Goal: Task Accomplishment & Management: Manage account settings

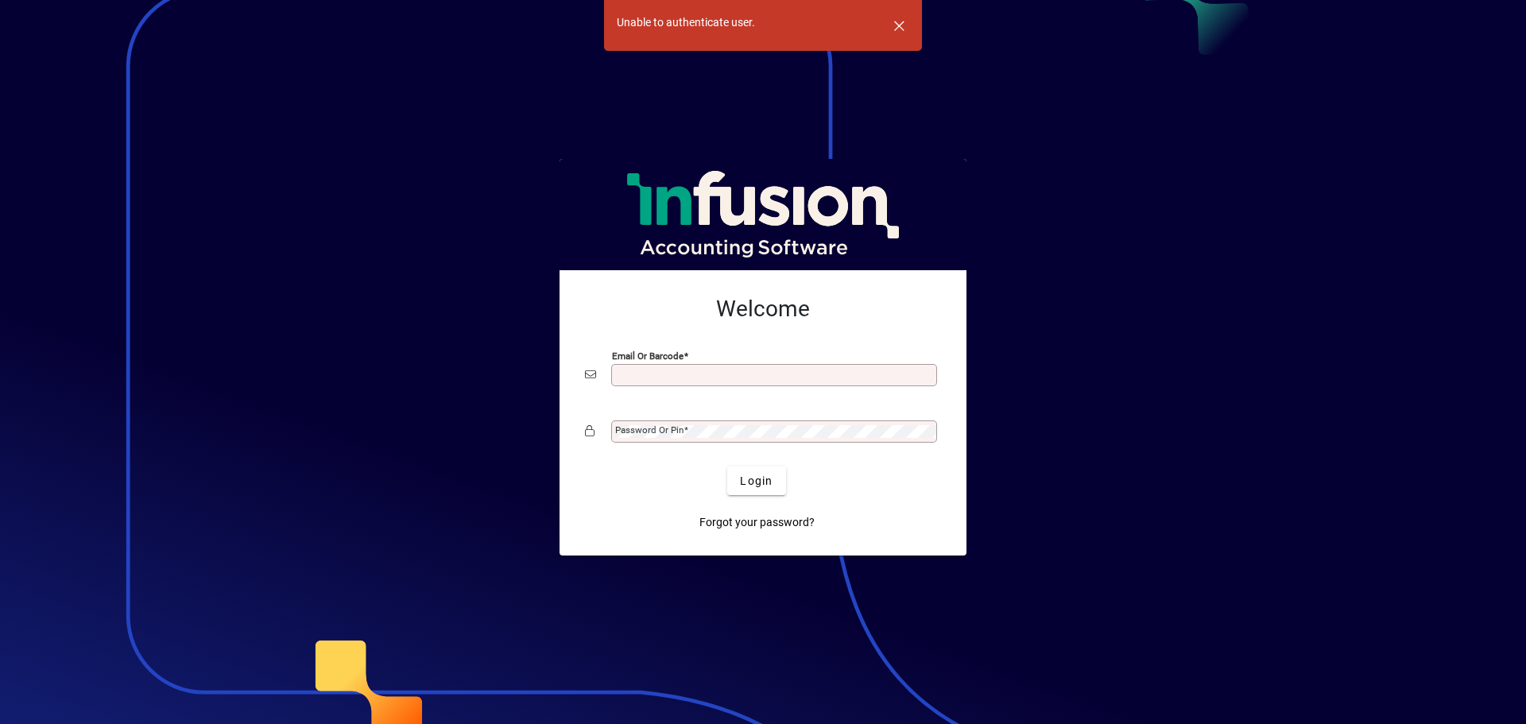
click at [677, 371] on input "Email or Barcode" at bounding box center [775, 375] width 321 height 13
type input "**********"
click at [683, 435] on span at bounding box center [685, 429] width 5 height 11
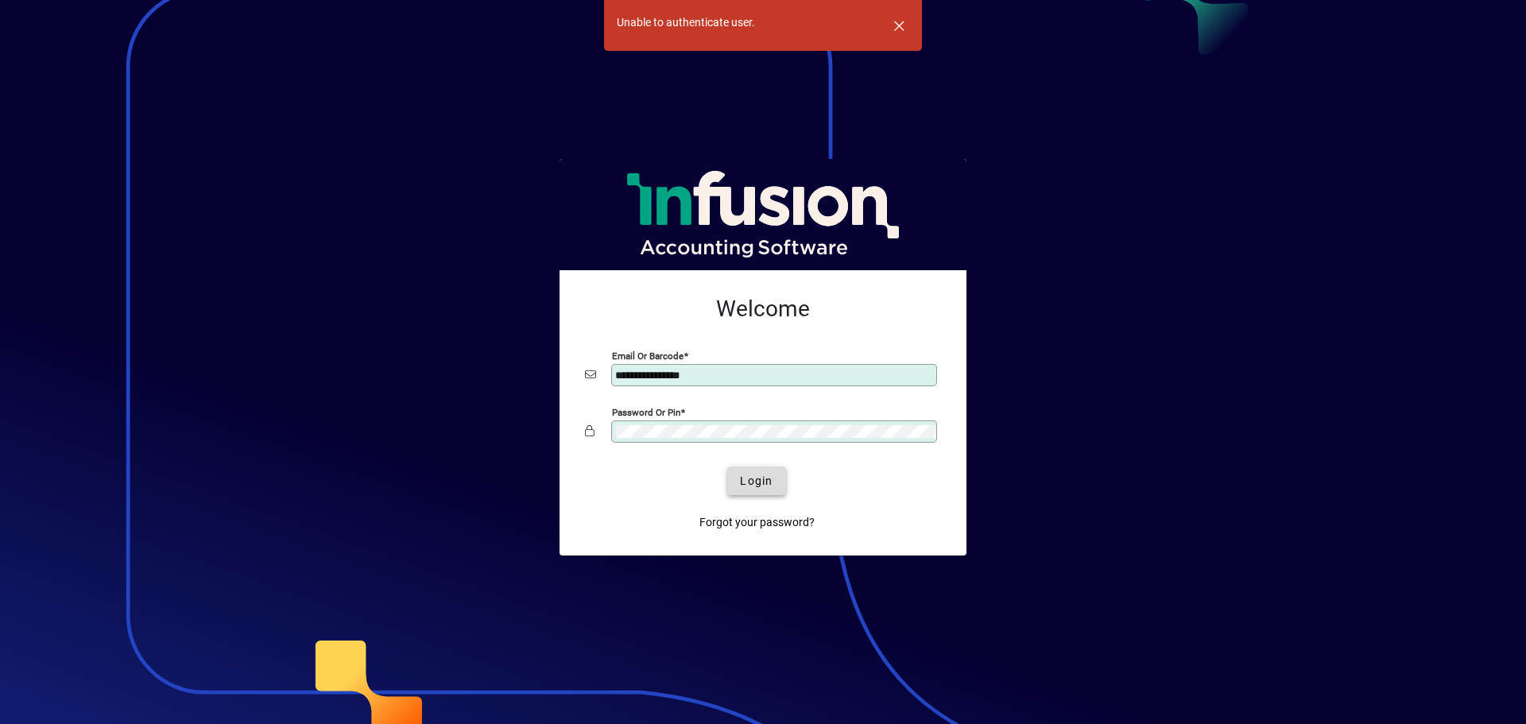
click at [752, 478] on span "Login" at bounding box center [756, 481] width 33 height 17
drag, startPoint x: 648, startPoint y: 491, endPoint x: 446, endPoint y: 470, distance: 203.0
click at [648, 491] on div "Login" at bounding box center [756, 480] width 356 height 29
click at [715, 522] on span "Forgot your password?" at bounding box center [756, 522] width 115 height 17
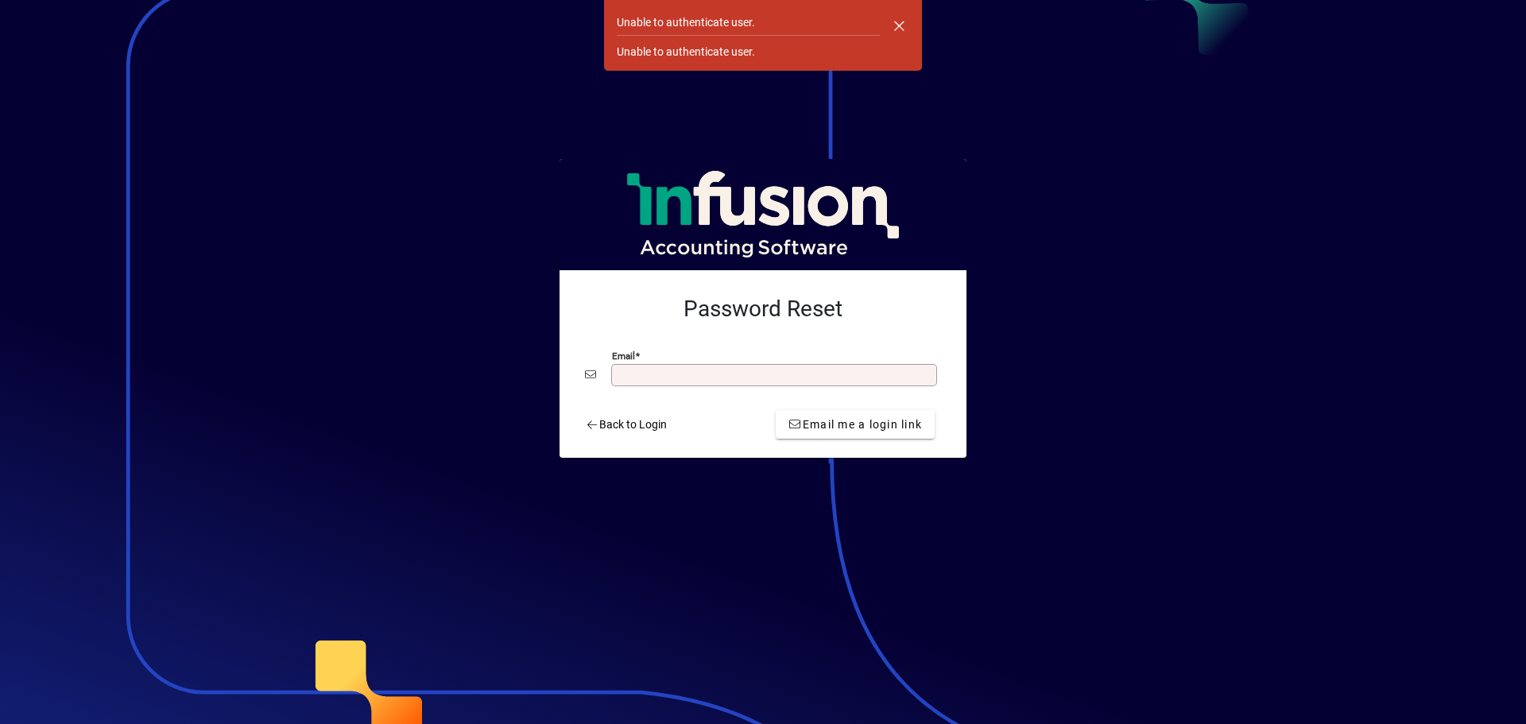
click at [688, 373] on input "Email" at bounding box center [775, 375] width 321 height 13
click at [646, 375] on input "Email" at bounding box center [775, 375] width 321 height 13
type input "**********"
click at [847, 433] on span "submit" at bounding box center [855, 424] width 159 height 38
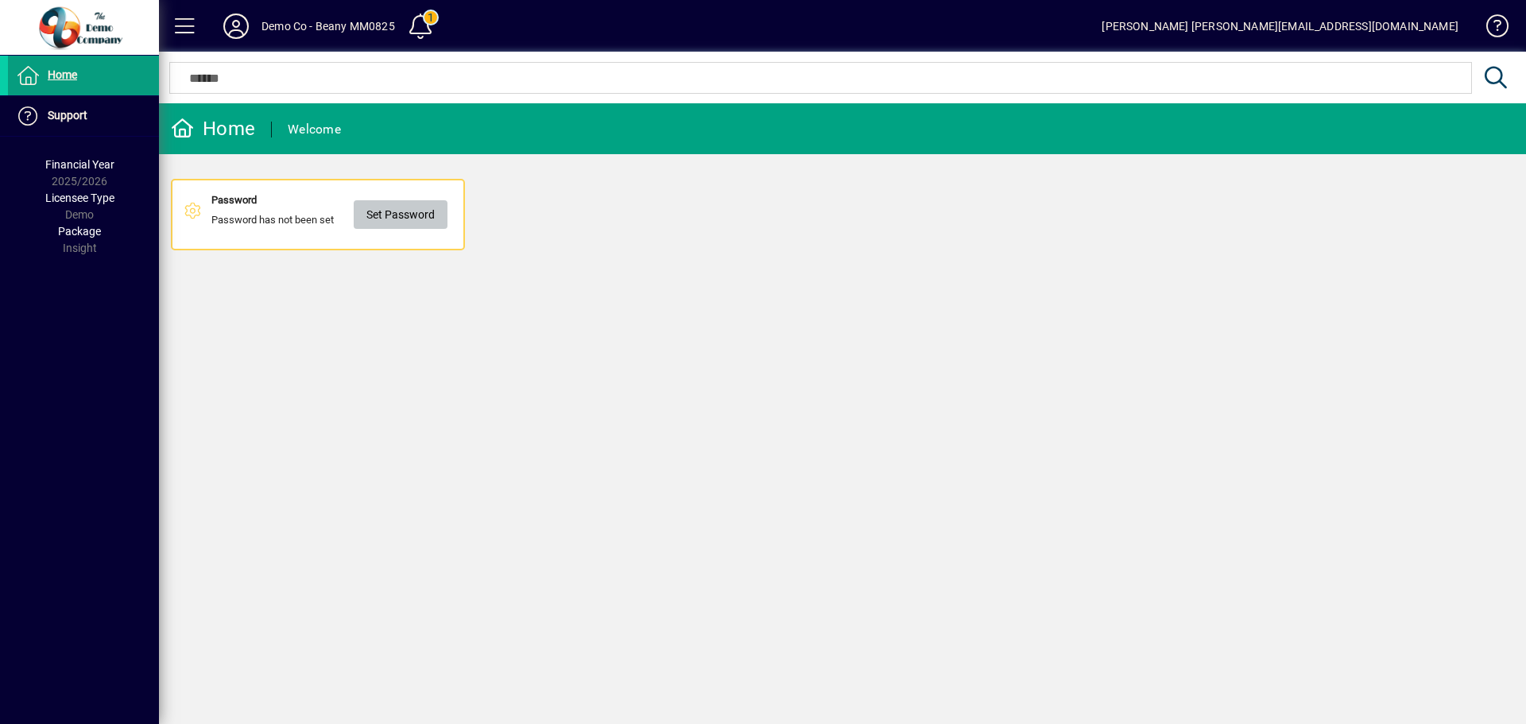
click at [408, 218] on span "Set Password" at bounding box center [400, 215] width 68 height 26
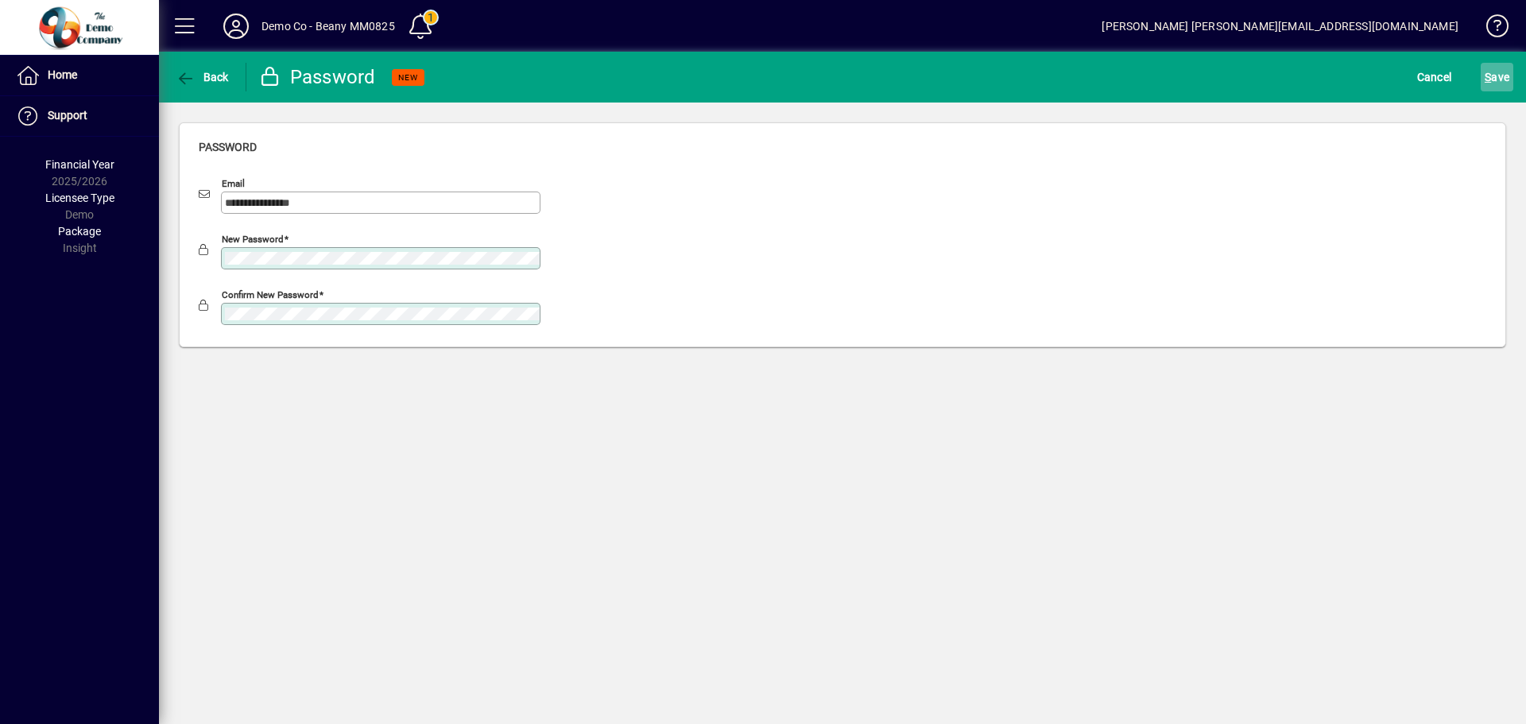
click at [1507, 78] on span "S ave" at bounding box center [1496, 76] width 25 height 25
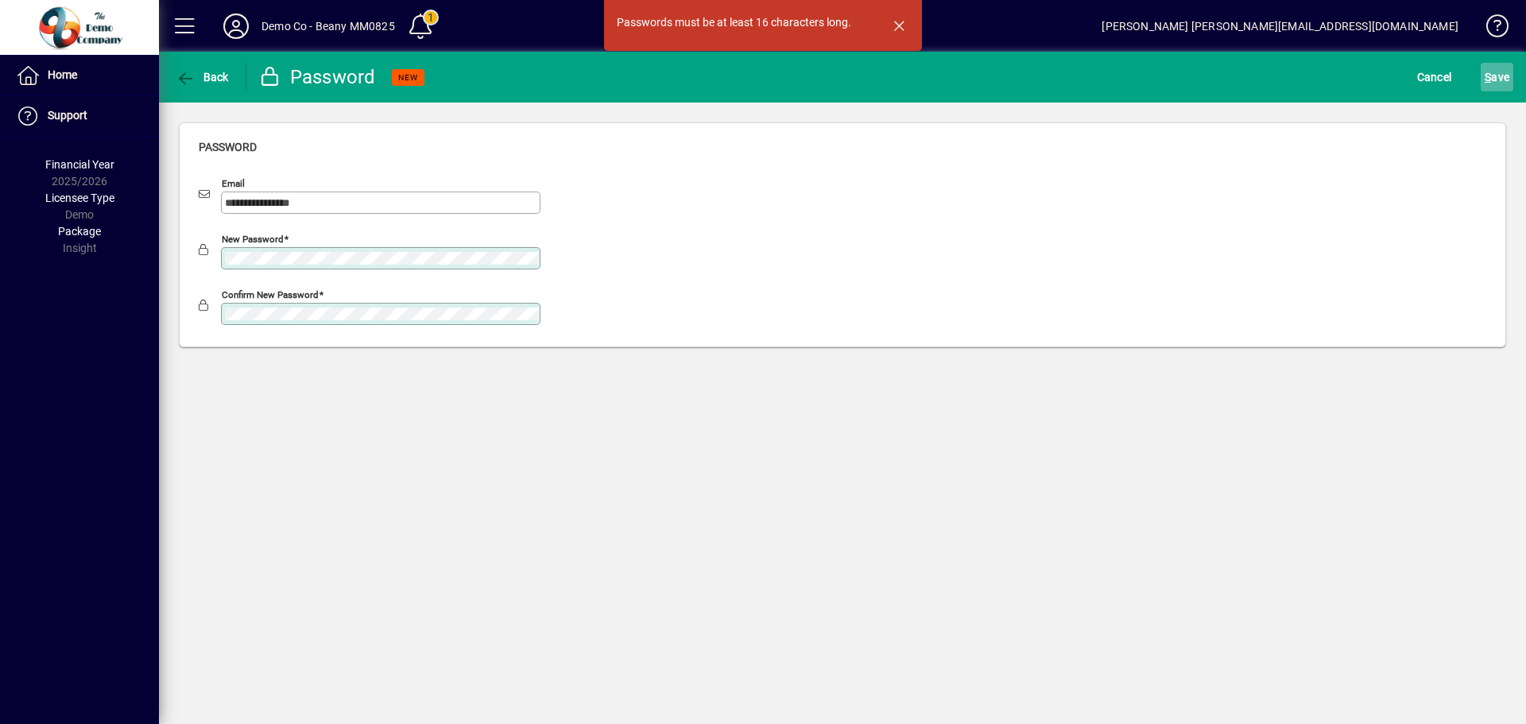
click at [1489, 75] on span "S" at bounding box center [1487, 77] width 6 height 13
click at [321, 249] on div "New password" at bounding box center [380, 258] width 319 height 22
click at [164, 251] on div "**********" at bounding box center [842, 235] width 1367 height 265
click at [132, 299] on mat-drawer-container "**********" at bounding box center [763, 362] width 1526 height 724
click at [1493, 78] on span "S ave" at bounding box center [1496, 76] width 25 height 25
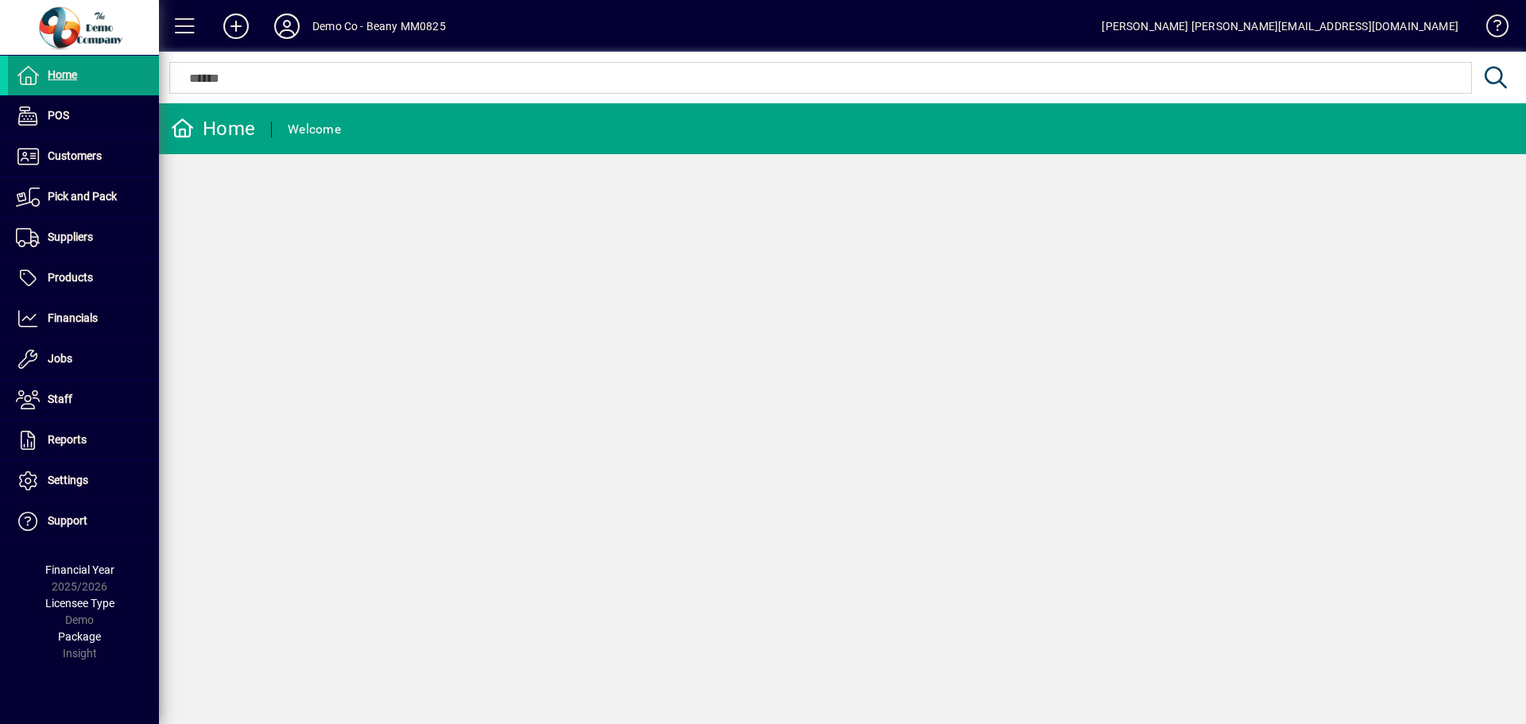
click at [1496, 34] on span at bounding box center [1490, 29] width 38 height 38
click at [74, 127] on span at bounding box center [83, 116] width 151 height 38
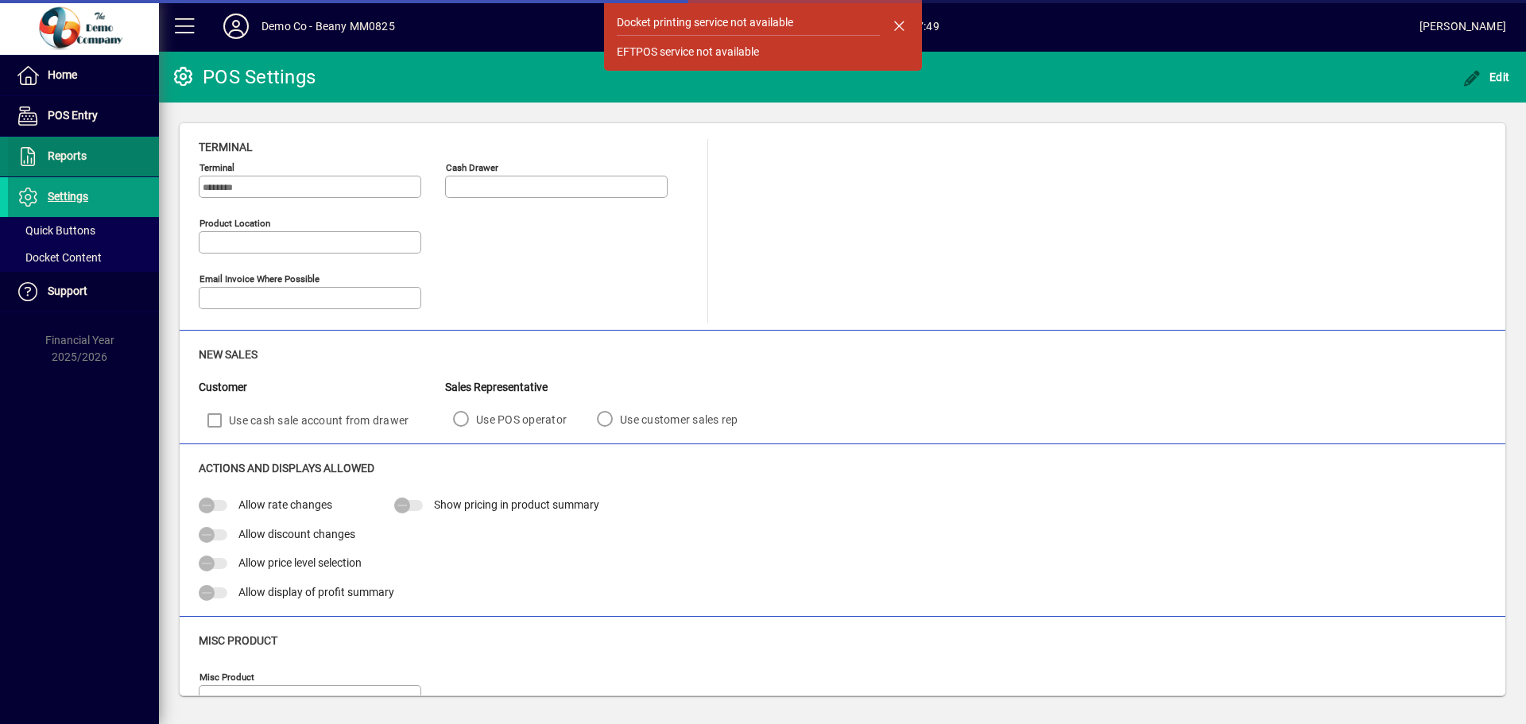
type input "**********"
click at [64, 170] on span at bounding box center [83, 156] width 151 height 38
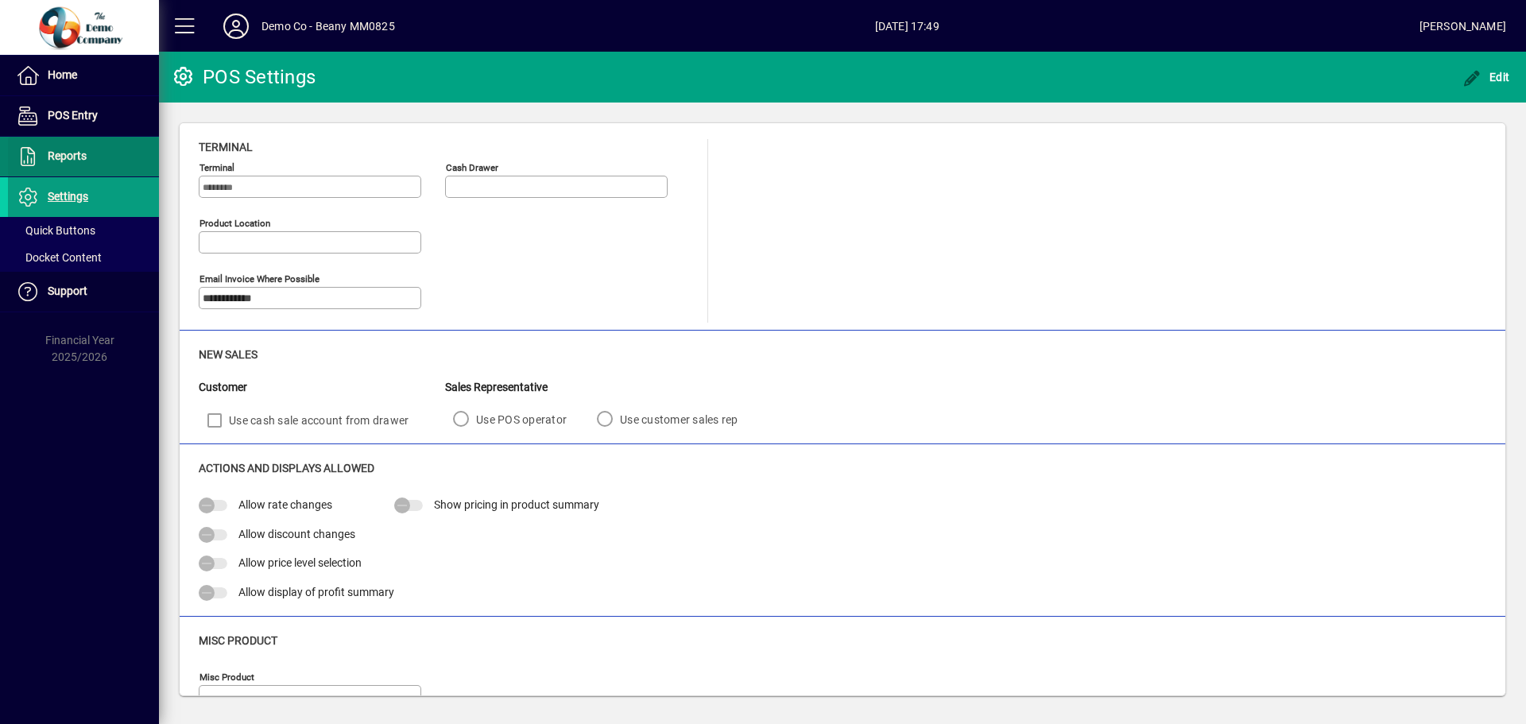
click at [61, 165] on span "Reports" at bounding box center [47, 156] width 79 height 19
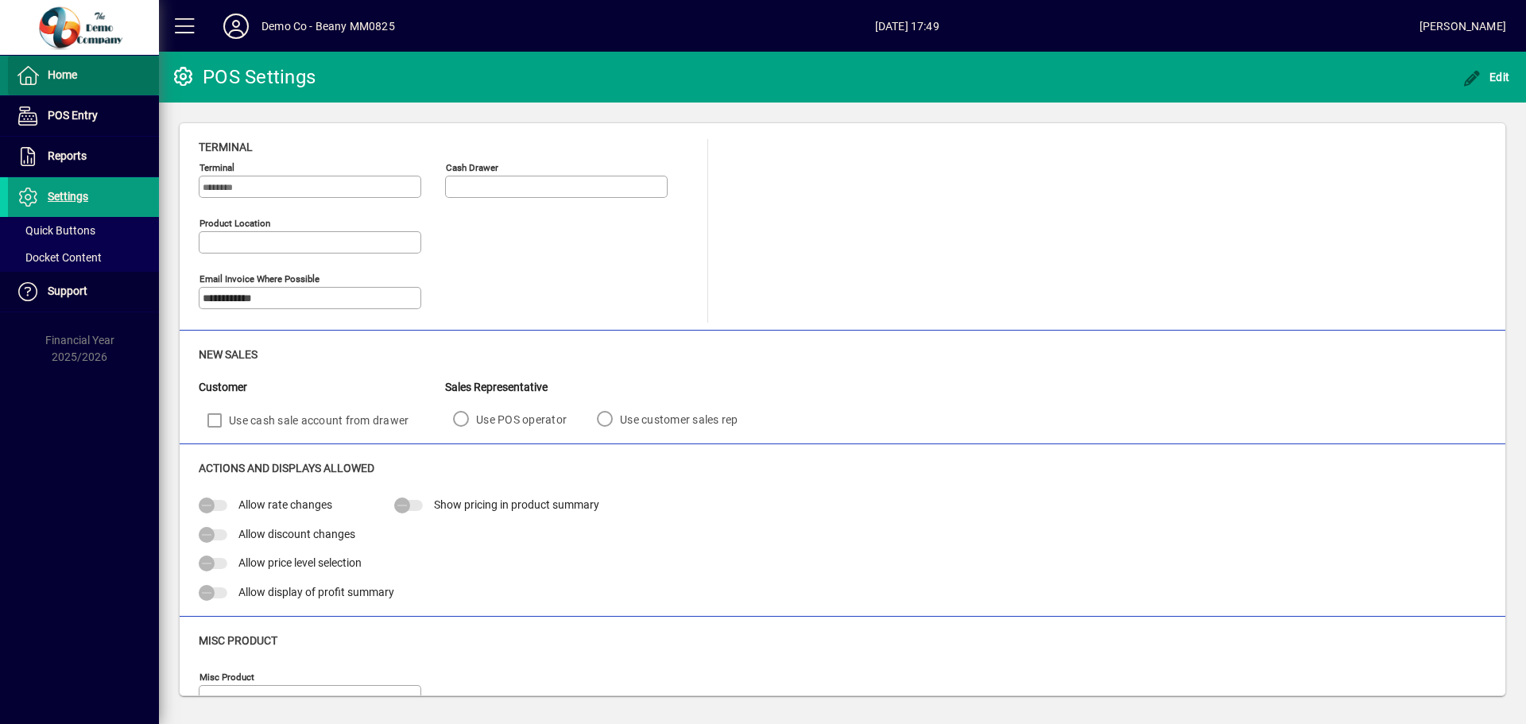
click at [65, 83] on span "Home" at bounding box center [42, 75] width 69 height 19
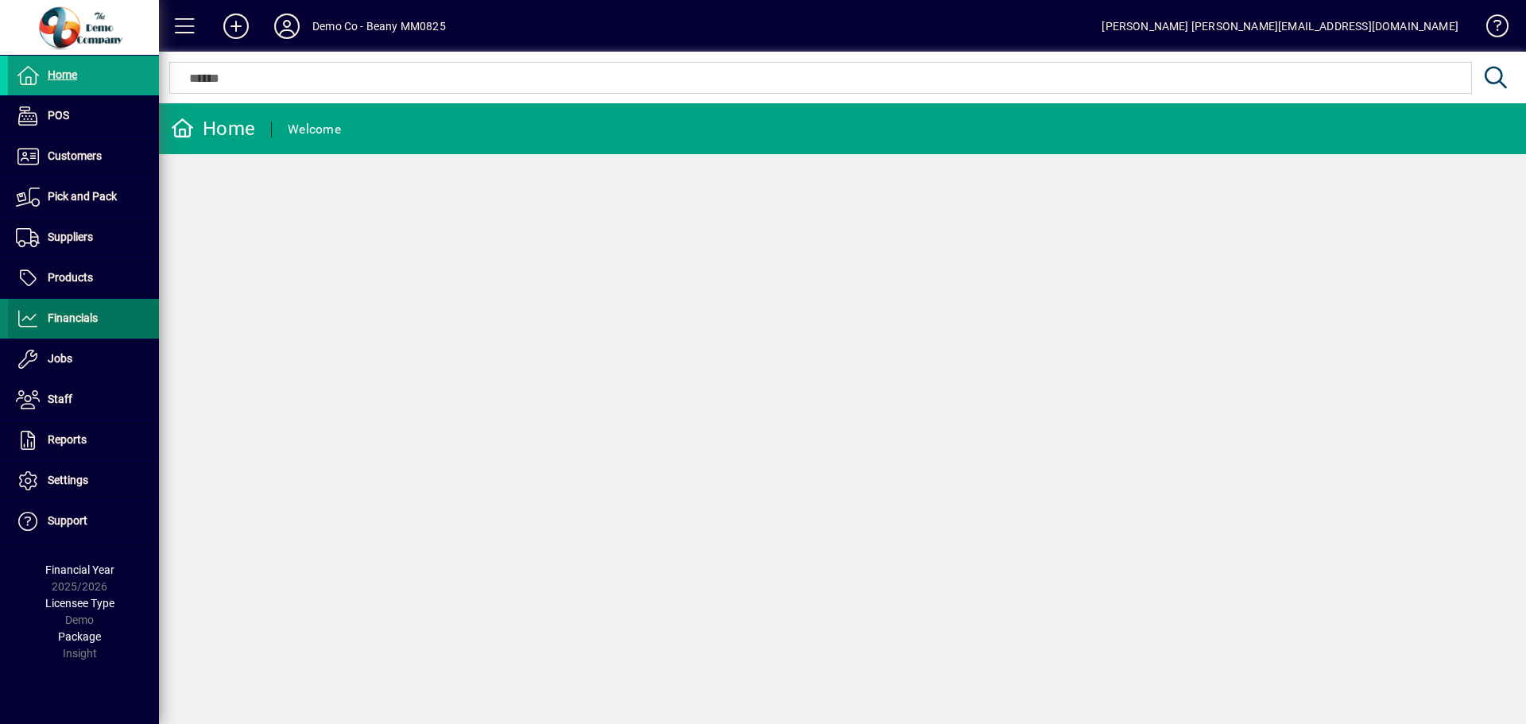
click at [77, 319] on span "Financials" at bounding box center [73, 317] width 50 height 13
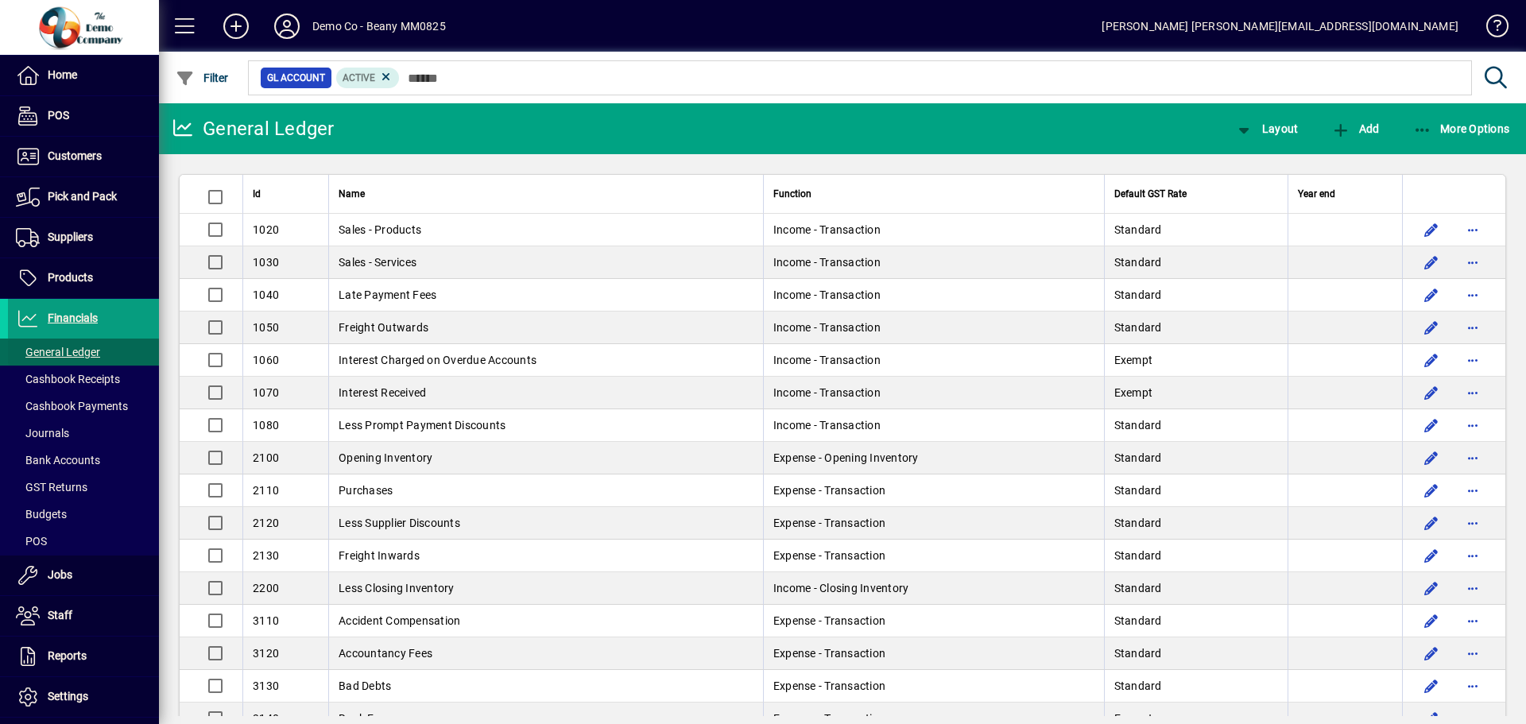
click at [75, 355] on span "General Ledger" at bounding box center [58, 352] width 84 height 13
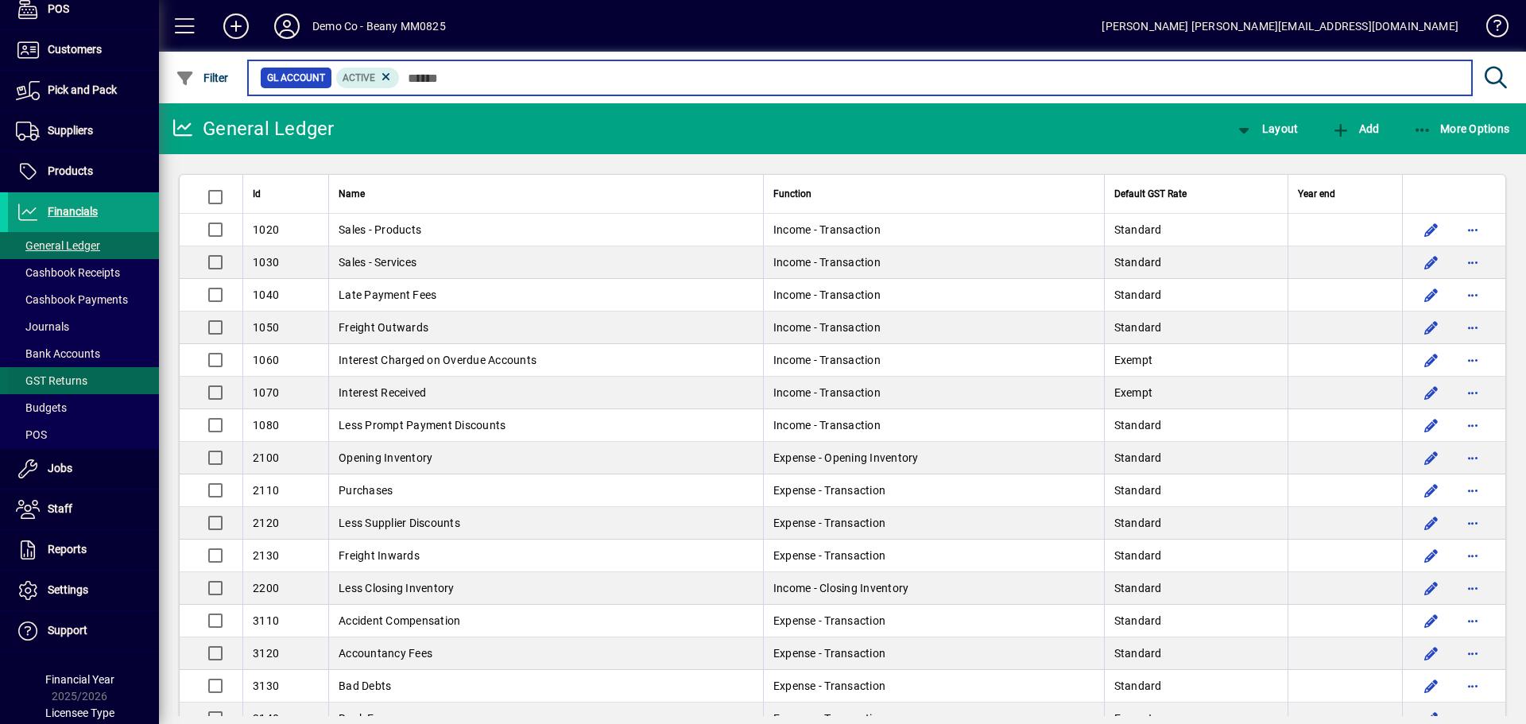
scroll to position [154, 0]
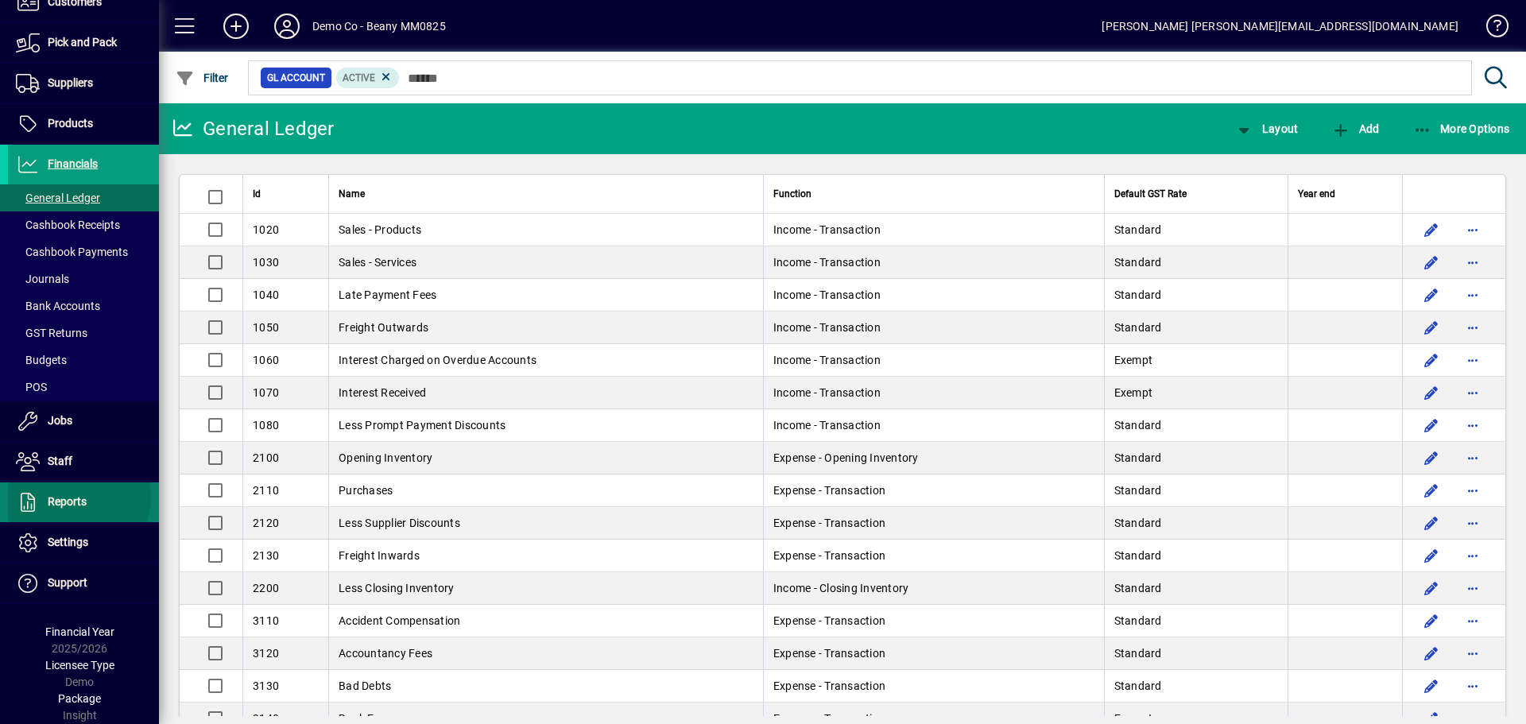
click at [66, 497] on span "Reports" at bounding box center [67, 501] width 39 height 13
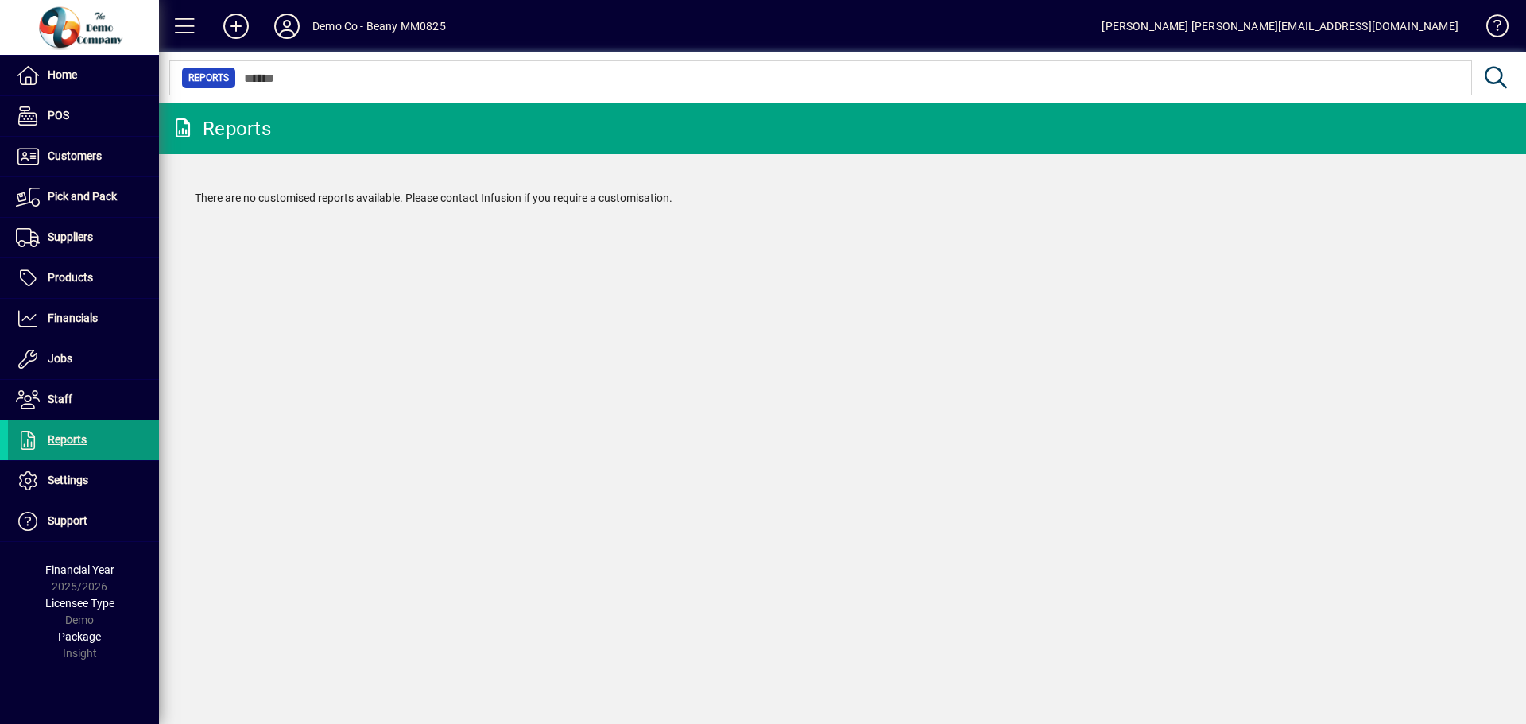
click at [58, 439] on span "Reports" at bounding box center [67, 439] width 39 height 13
click at [48, 319] on span "Financials" at bounding box center [73, 317] width 50 height 13
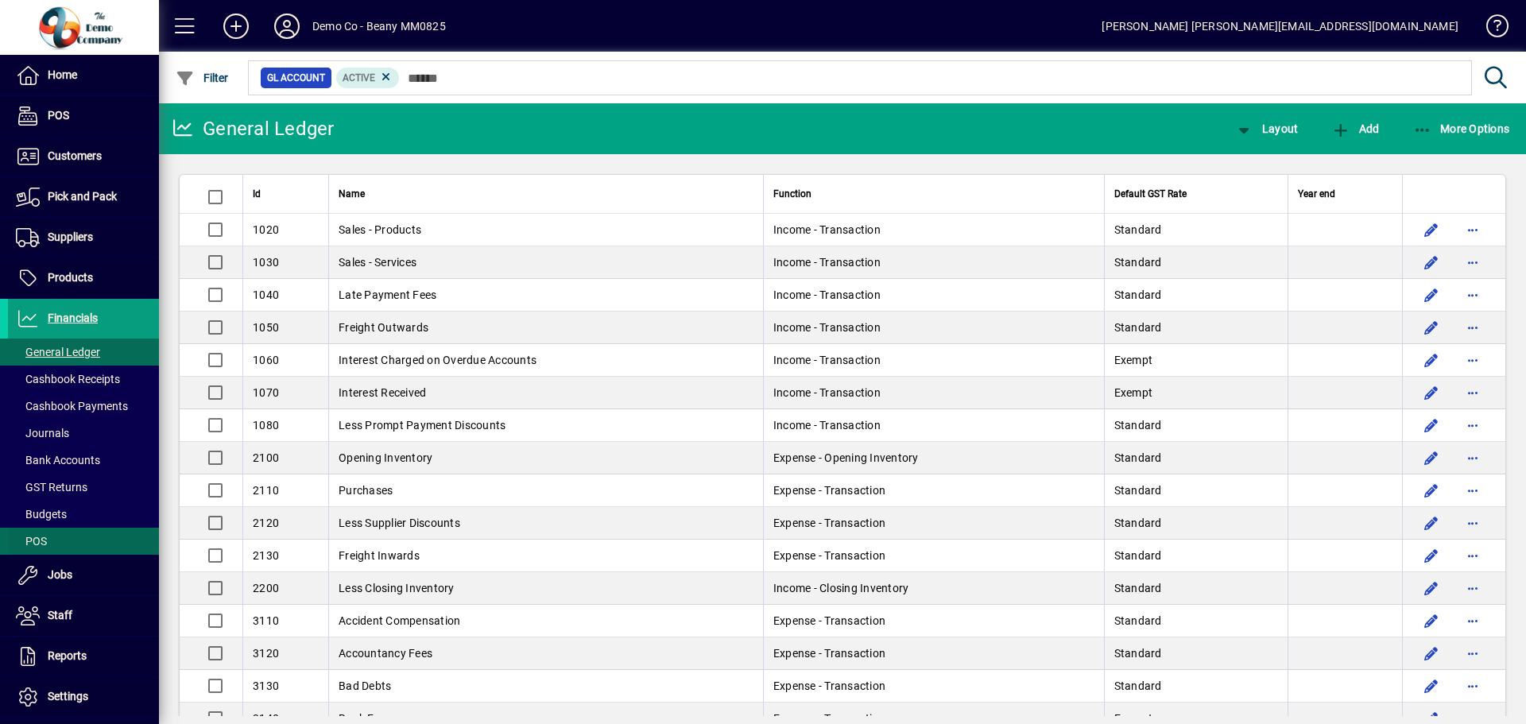
click at [39, 537] on span "POS" at bounding box center [31, 541] width 31 height 13
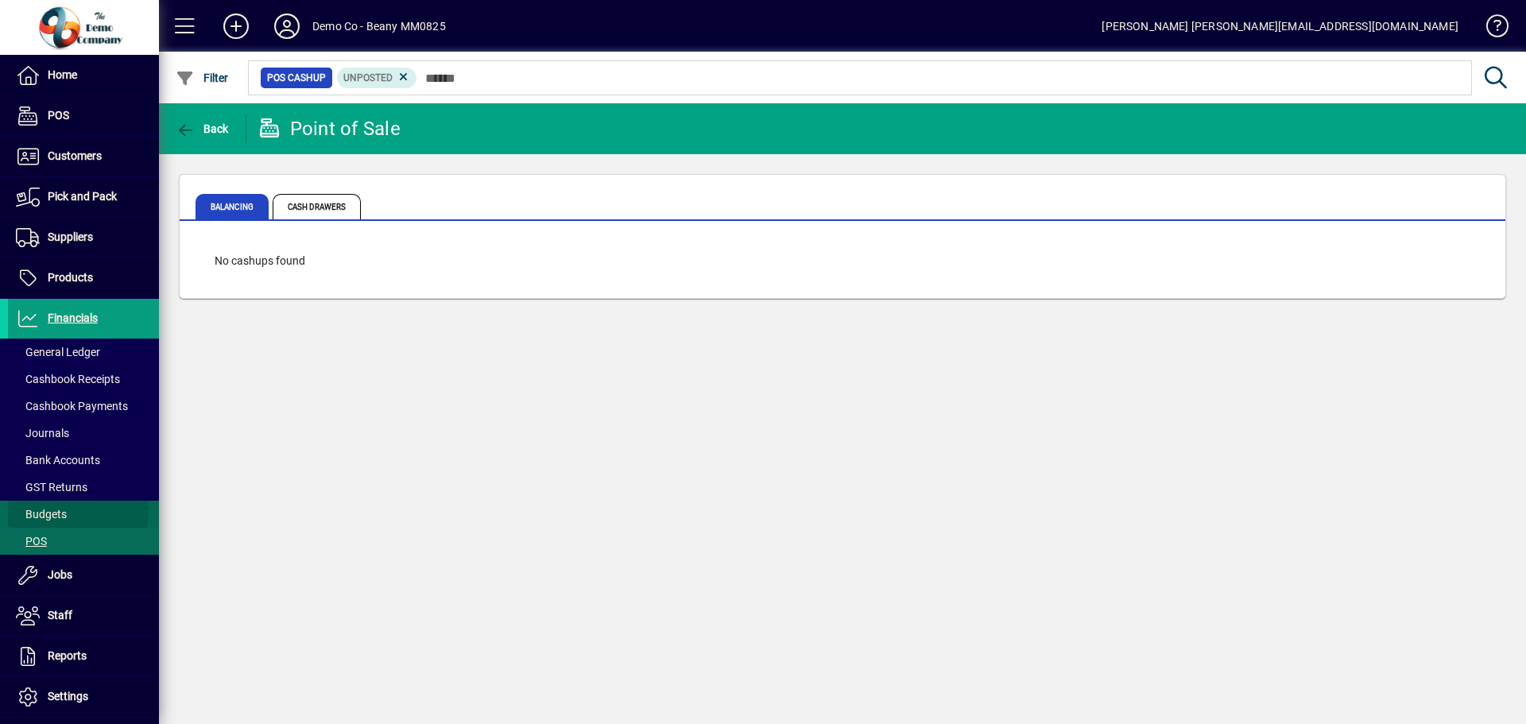
click at [44, 509] on span "Budgets" at bounding box center [41, 514] width 51 height 13
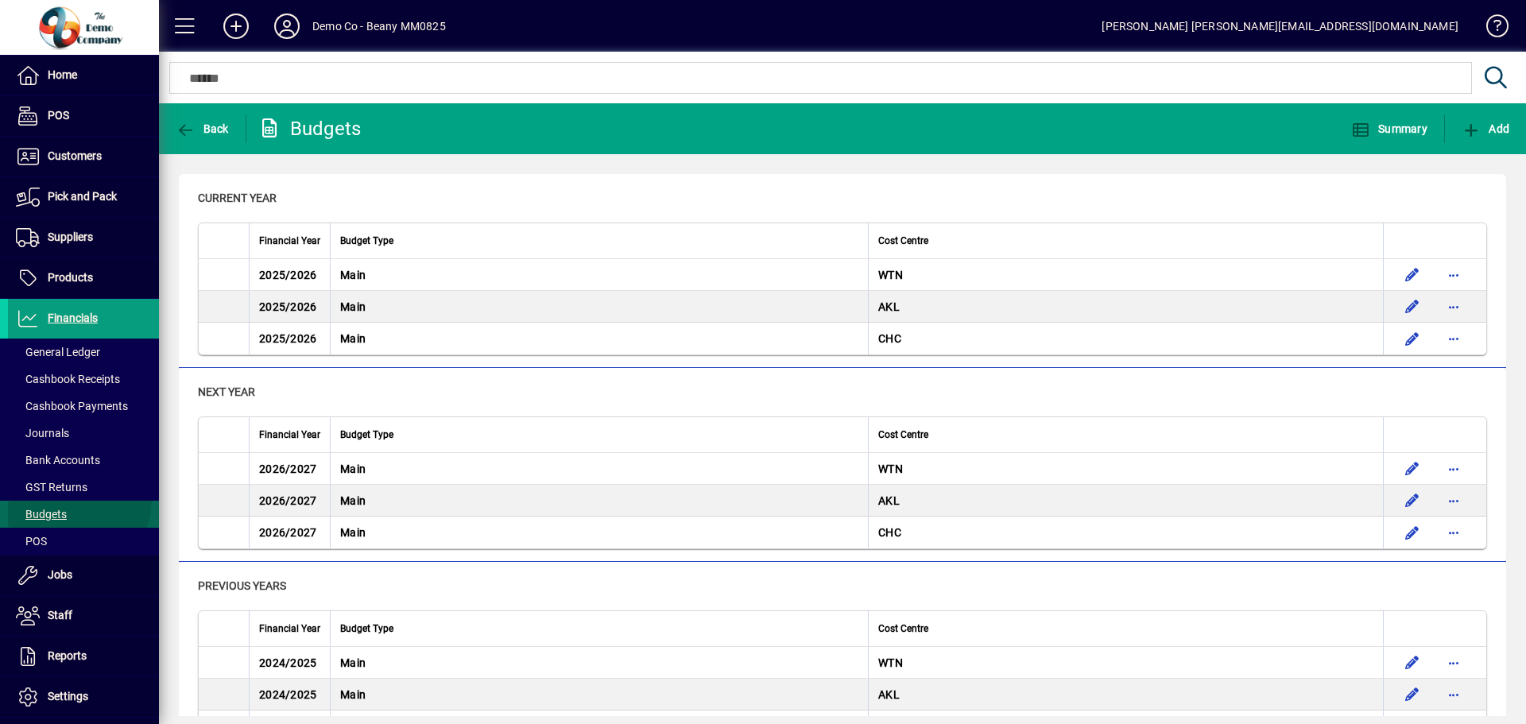
click at [56, 497] on span at bounding box center [83, 514] width 151 height 38
click at [56, 486] on span "GST Returns" at bounding box center [52, 487] width 72 height 13
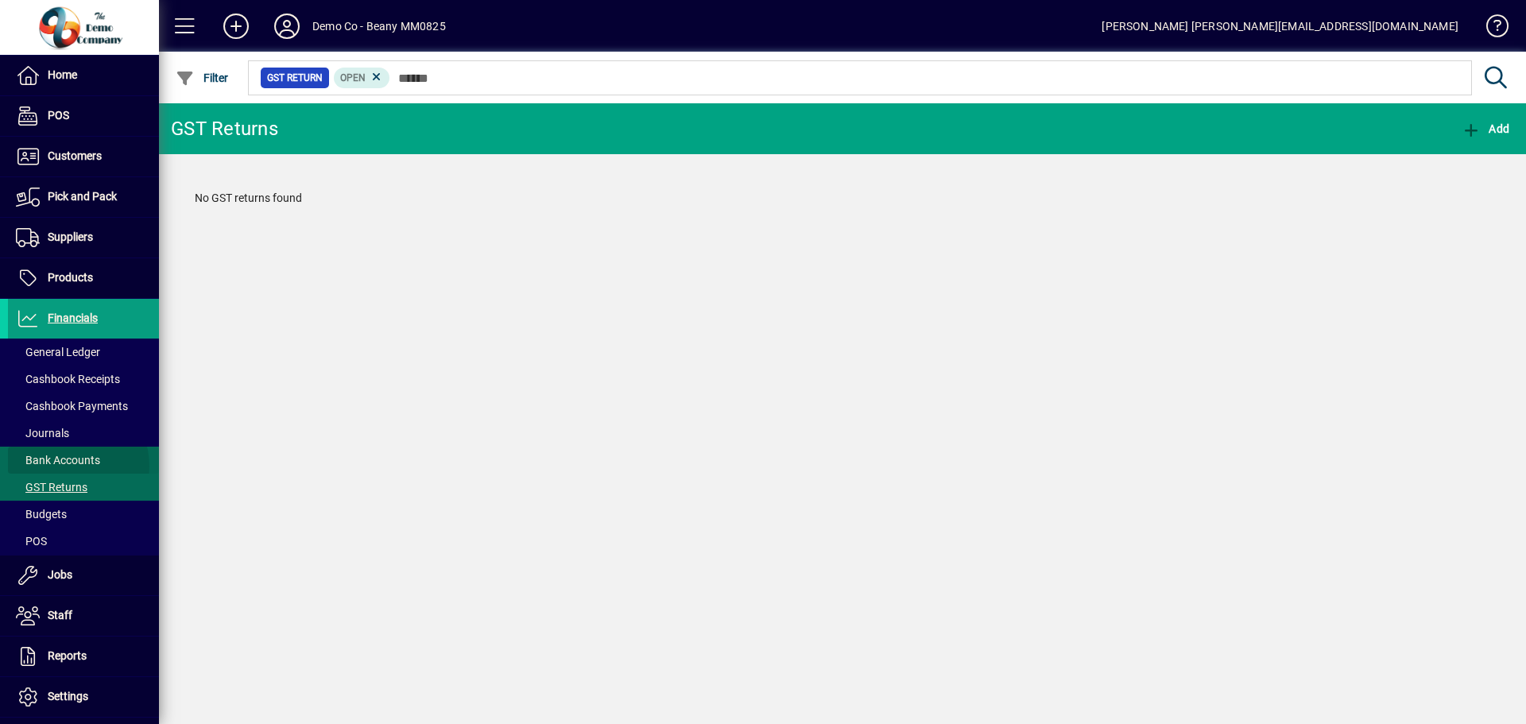
click at [62, 466] on span "Bank Accounts" at bounding box center [58, 460] width 84 height 13
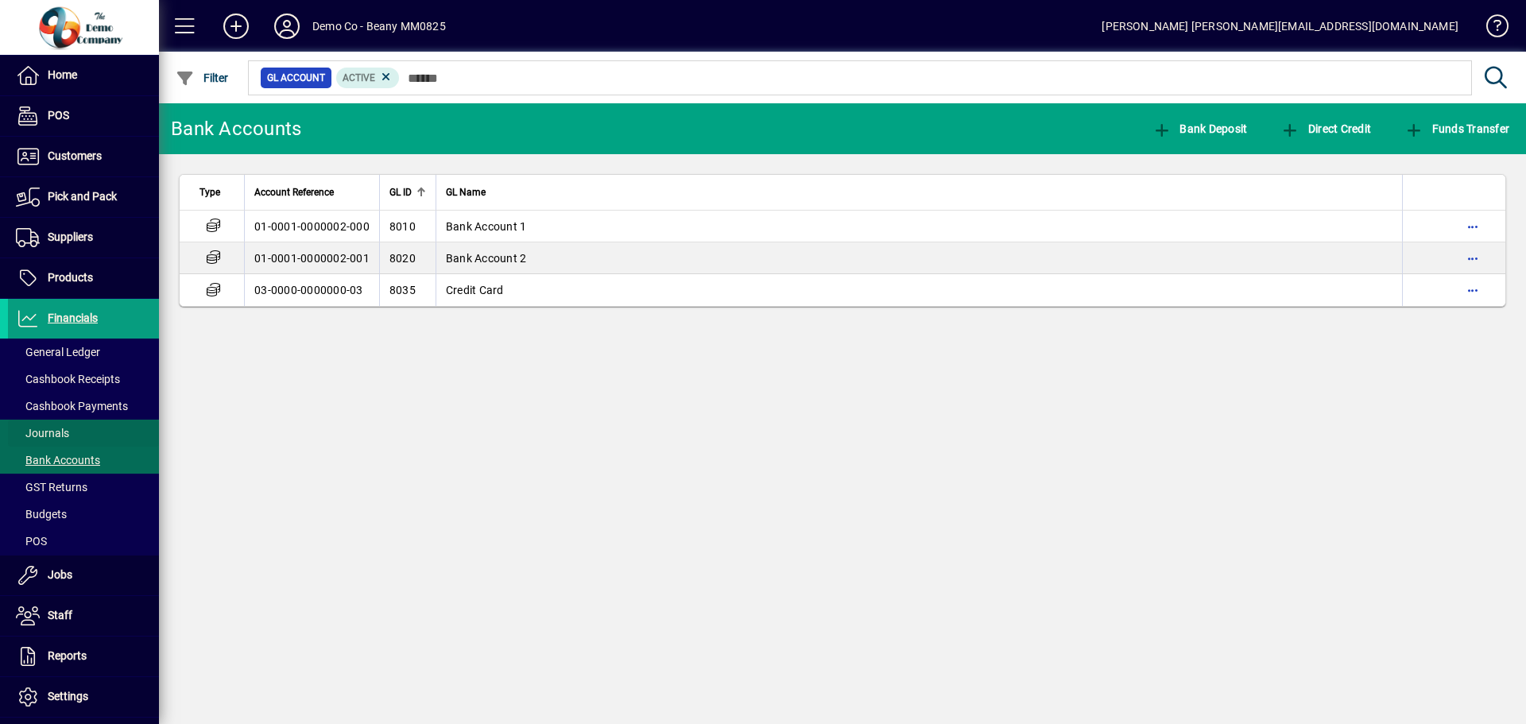
click at [50, 433] on span "Journals" at bounding box center [42, 433] width 53 height 13
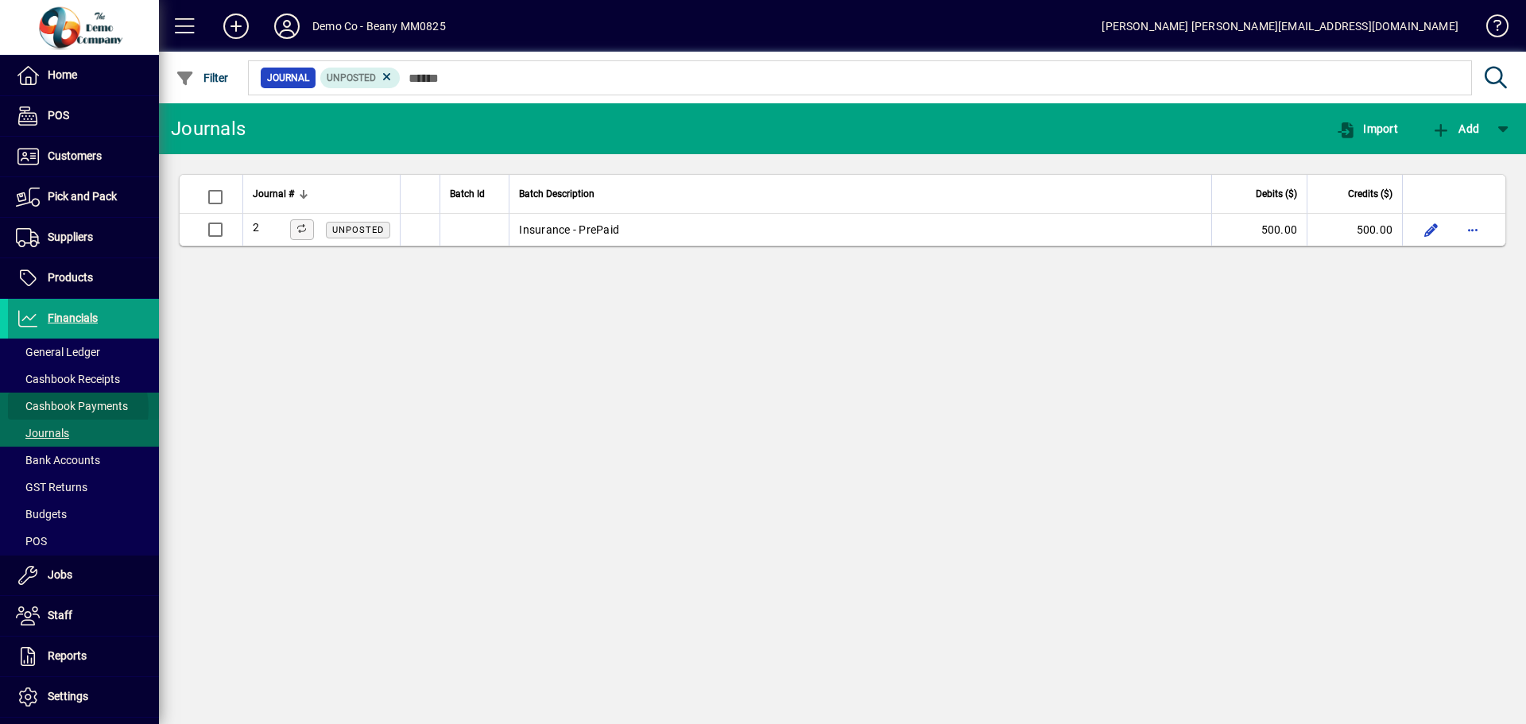
click at [63, 408] on span "Cashbook Payments" at bounding box center [72, 406] width 112 height 13
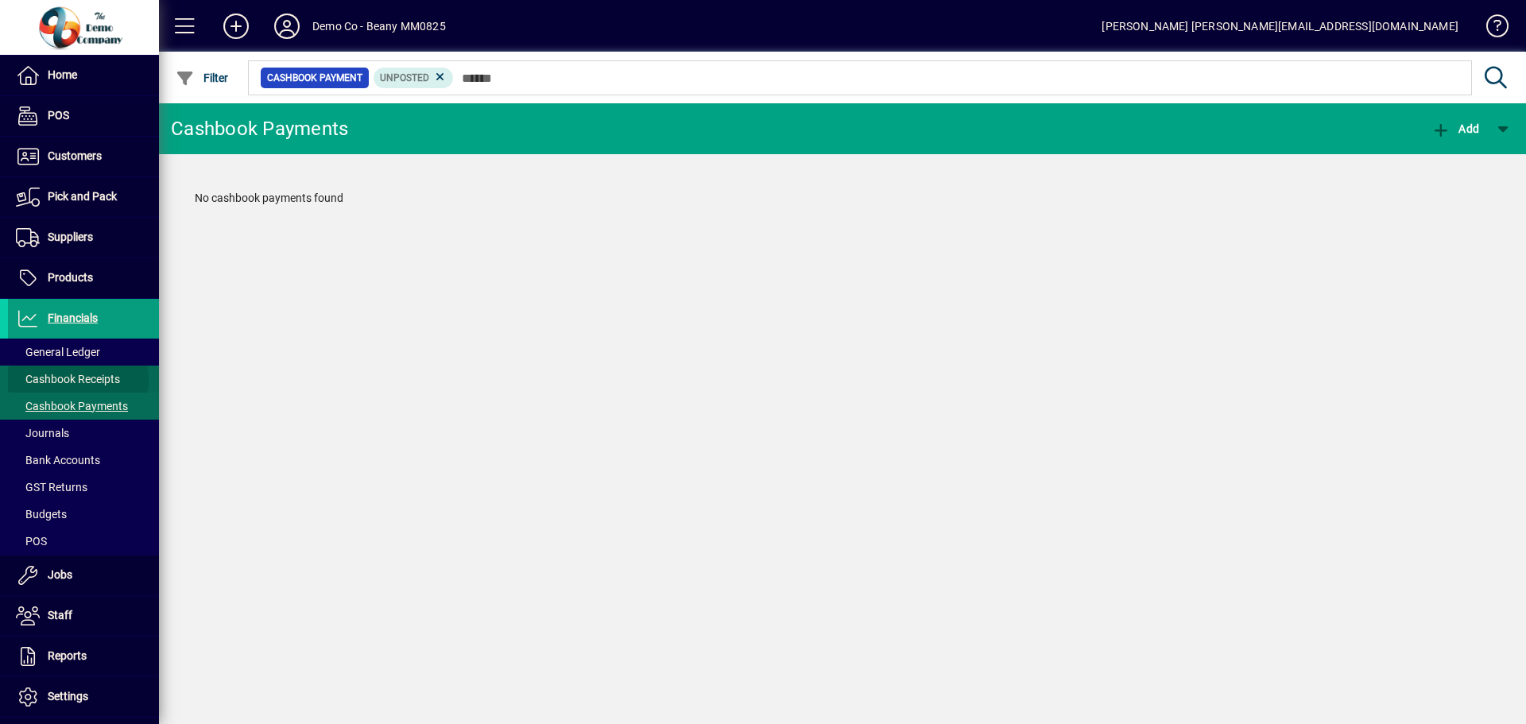
click at [72, 380] on span "Cashbook Receipts" at bounding box center [68, 379] width 104 height 13
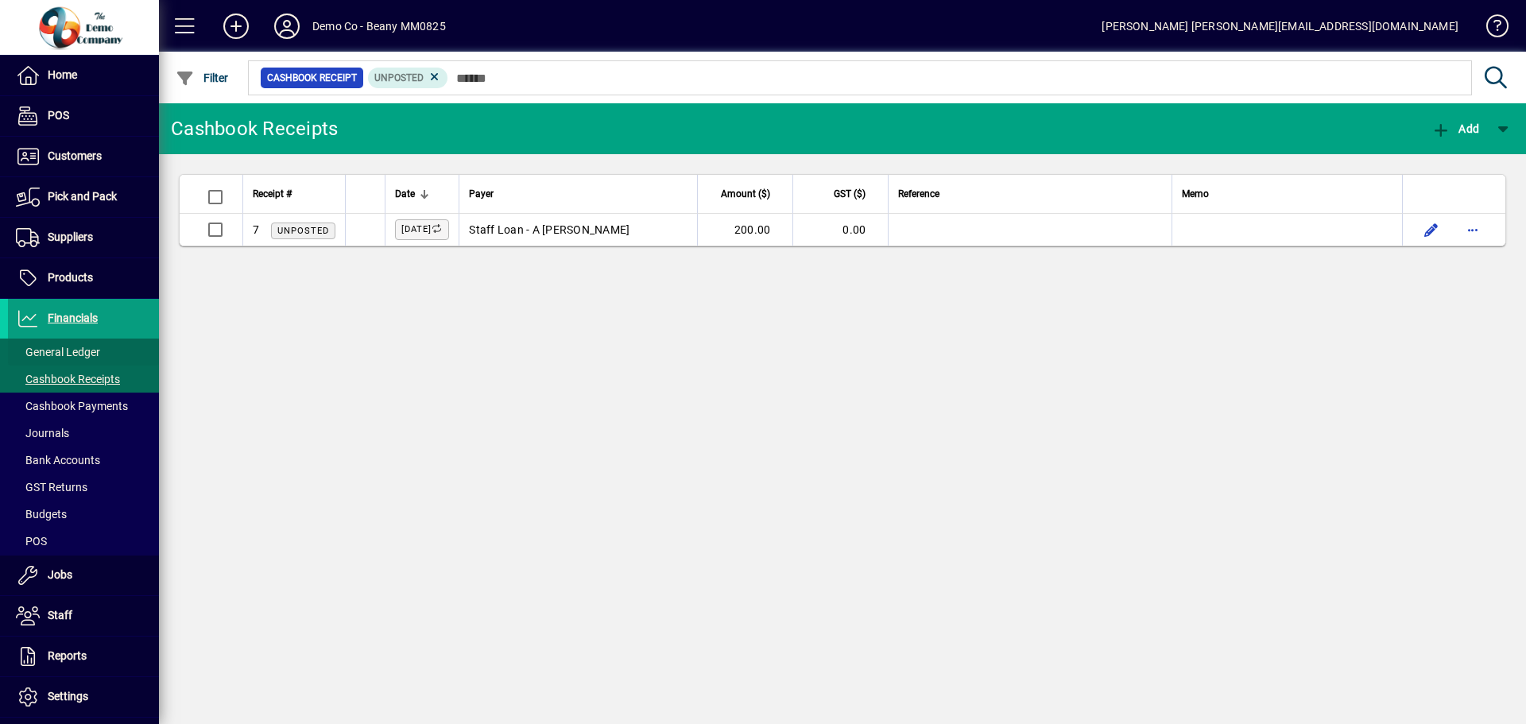
click at [65, 354] on span "General Ledger" at bounding box center [58, 352] width 84 height 13
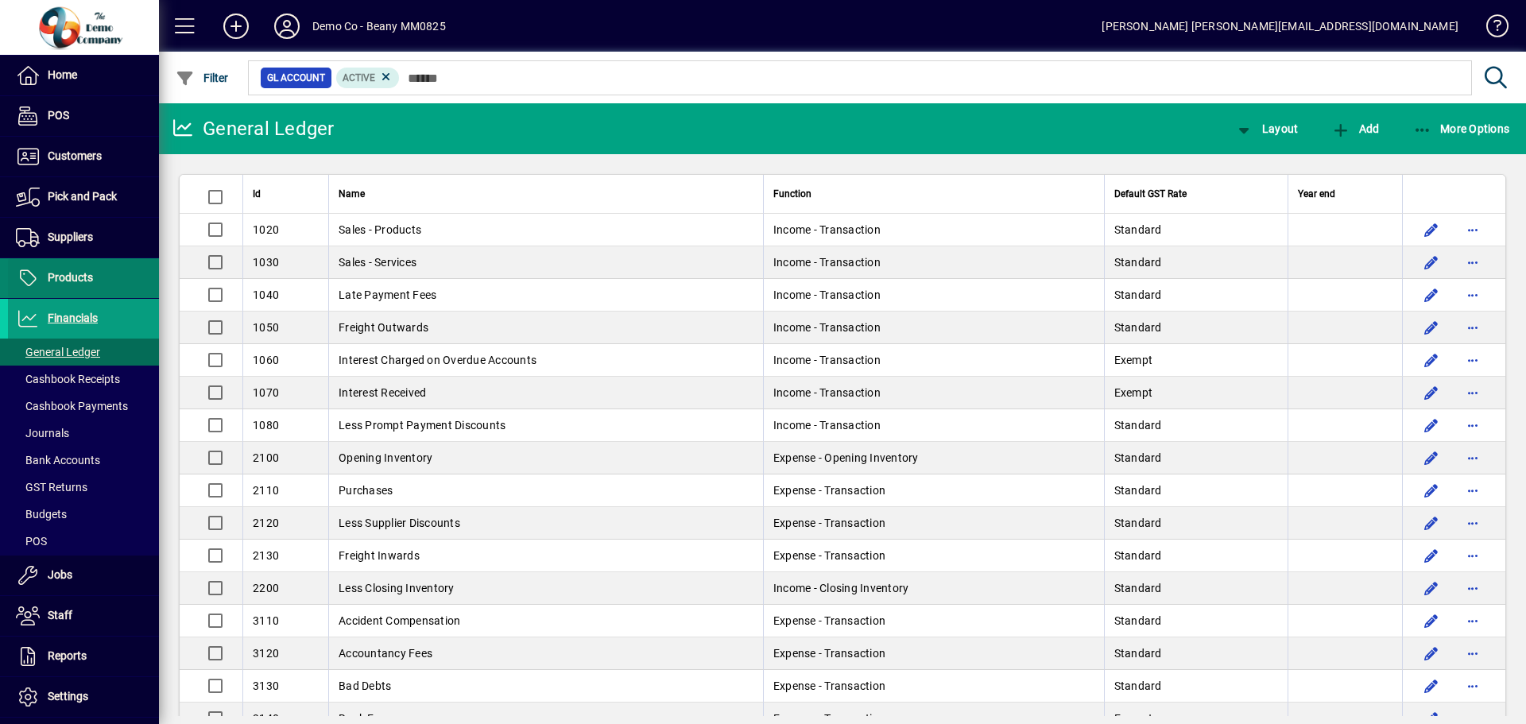
click at [64, 285] on span "Products" at bounding box center [50, 278] width 85 height 19
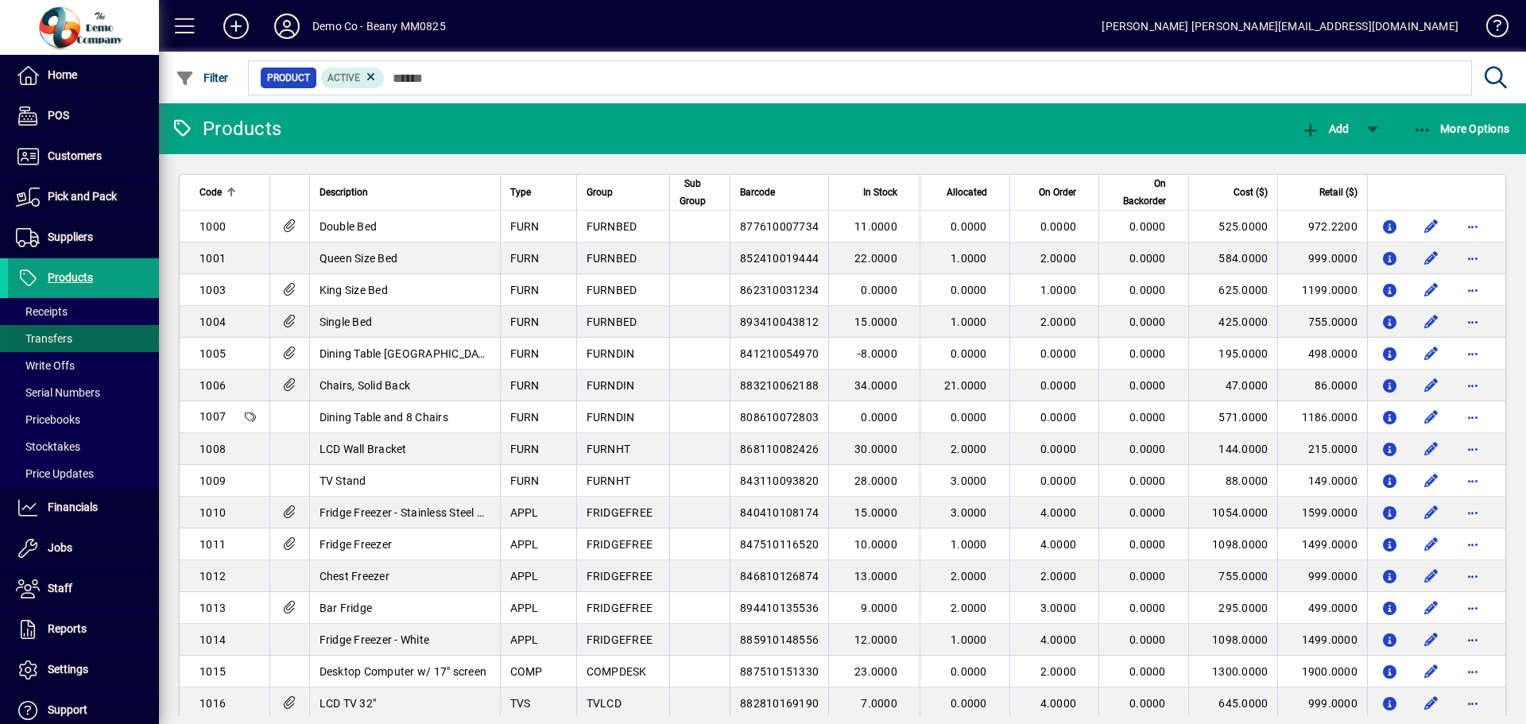
click at [52, 336] on span "Transfers" at bounding box center [44, 338] width 56 height 13
